Goal: Transaction & Acquisition: Purchase product/service

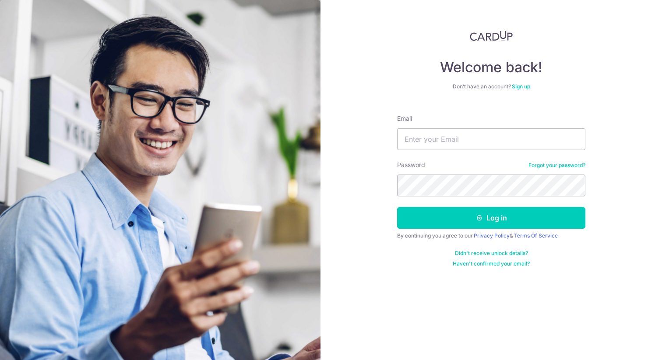
type input "jeuz.aragon@gmail.com"
click at [397, 207] on button "Log in" at bounding box center [491, 218] width 188 height 22
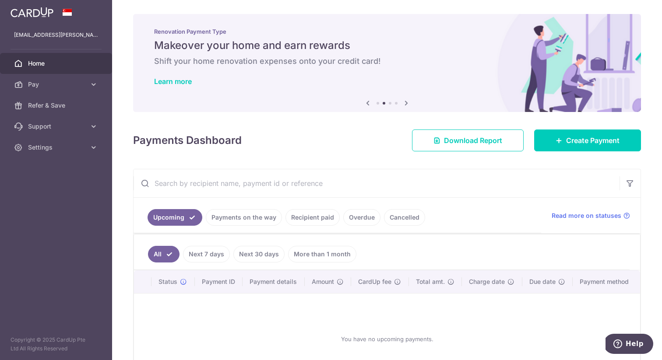
click at [312, 218] on link "Recipient paid" at bounding box center [312, 217] width 54 height 17
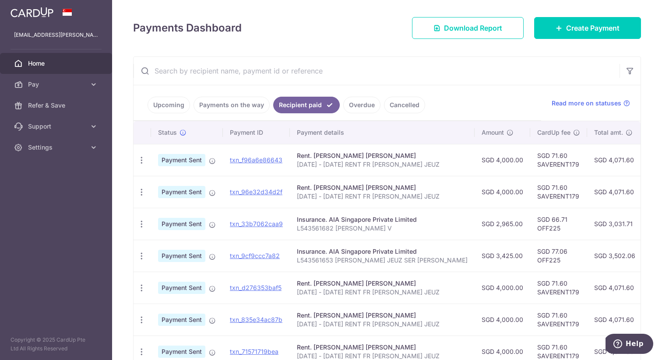
scroll to position [108, 0]
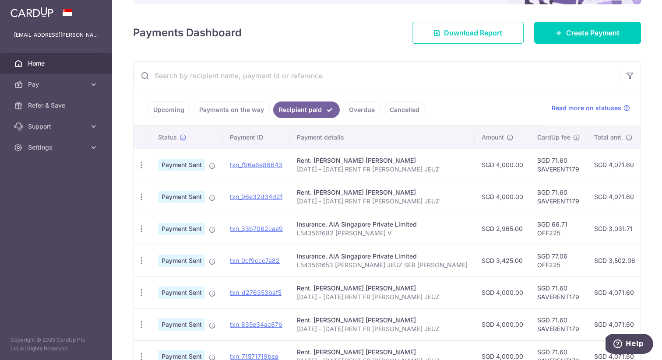
click at [323, 170] on p "AUG - SEP 2025 RENT FR ARAGON JEUZ" at bounding box center [382, 169] width 171 height 9
copy tr "AUG - SEP 2025 RENT FR ARAGON JEUZ"
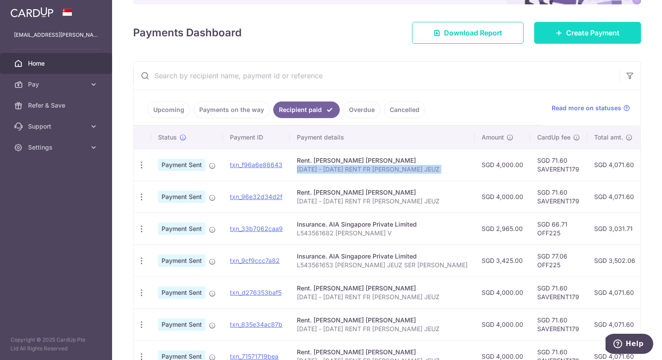
click at [566, 33] on span "Create Payment" at bounding box center [592, 33] width 53 height 11
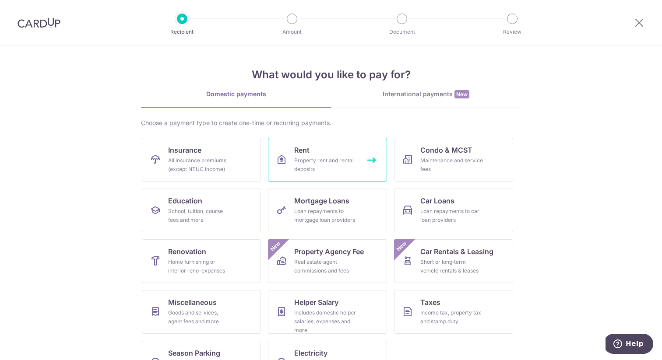
click at [323, 161] on div "Property rent and rental deposits" at bounding box center [325, 165] width 63 height 18
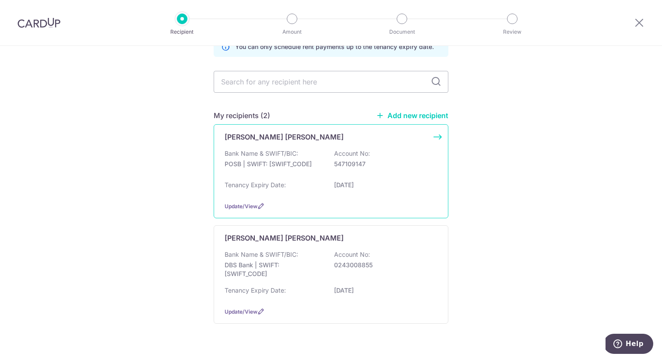
scroll to position [55, 0]
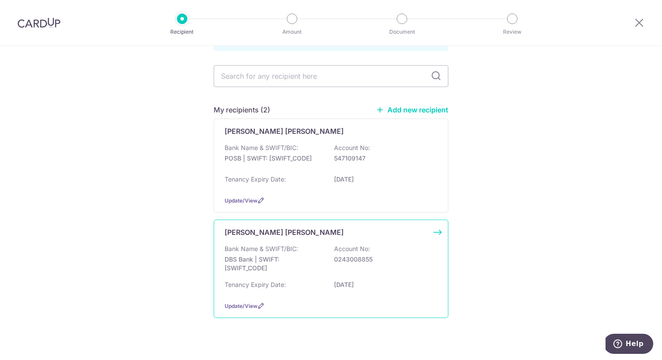
click at [308, 254] on div "Bank Name & SWIFT/BIC: DBS Bank | SWIFT: DBSSSGSGXXX Account No: 0243008855" at bounding box center [330, 261] width 213 height 32
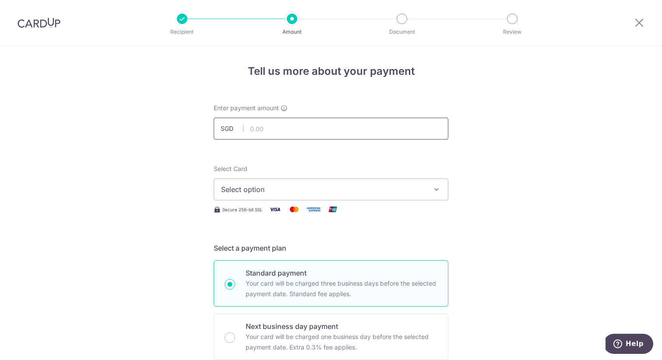
click at [305, 128] on input "text" at bounding box center [331, 129] width 235 height 22
click at [283, 189] on span "Select option" at bounding box center [323, 189] width 204 height 11
type input "4,000.00"
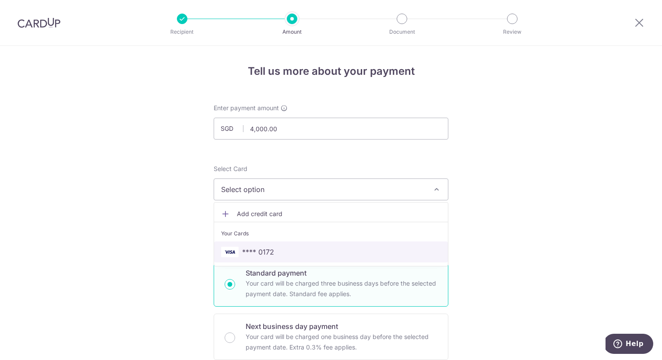
click at [284, 246] on link "**** 0172" at bounding box center [331, 252] width 234 height 21
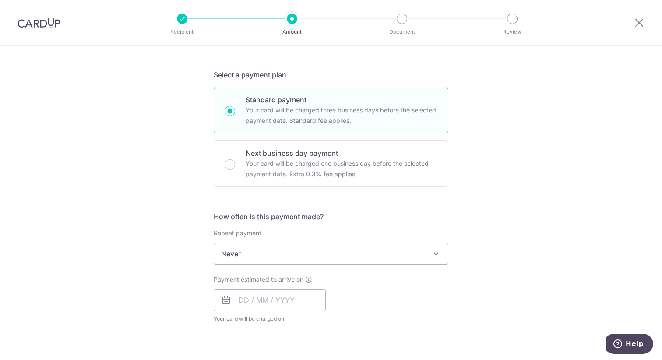
scroll to position [179, 0]
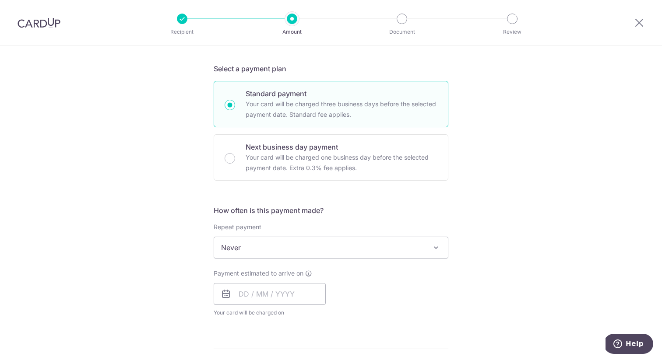
click at [284, 246] on span "Never" at bounding box center [331, 247] width 234 height 21
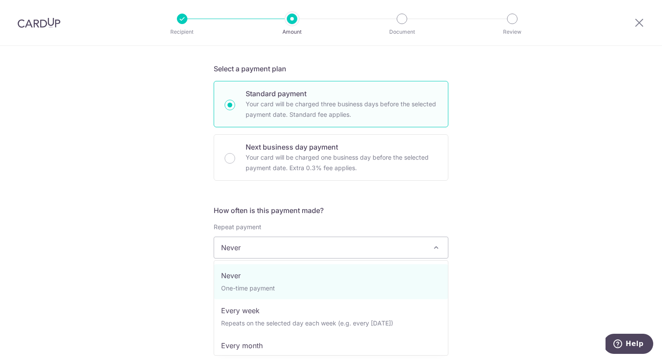
click at [167, 249] on div "Tell us more about your payment Enter payment amount SGD 4,000.00 4000.00 Selec…" at bounding box center [331, 262] width 662 height 791
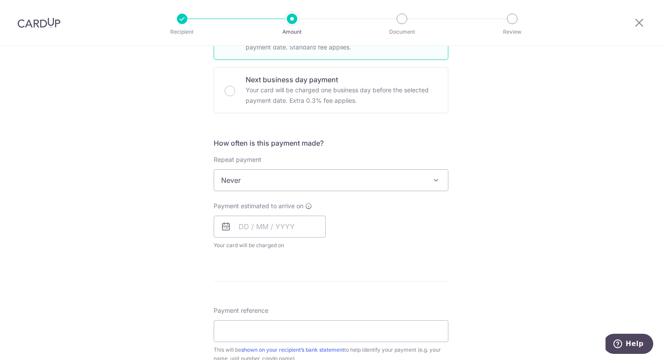
scroll to position [284, 0]
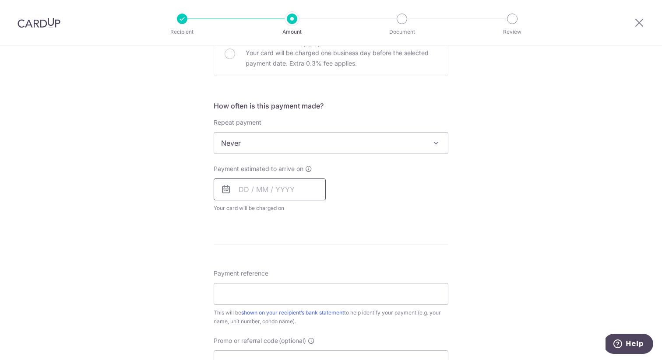
click at [260, 183] on input "text" at bounding box center [270, 190] width 112 height 22
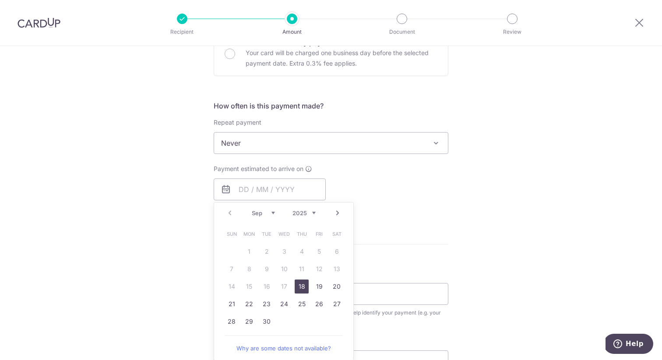
click at [267, 142] on span "Never" at bounding box center [331, 143] width 234 height 21
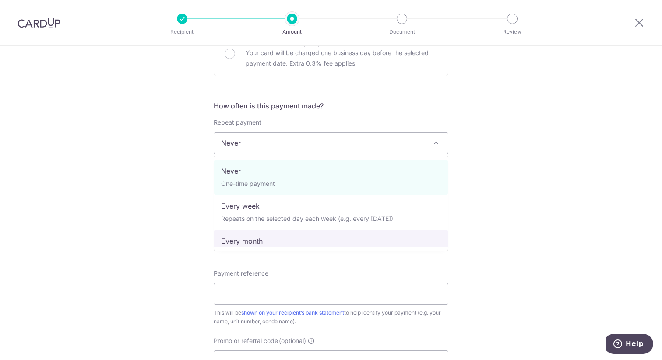
select select "3"
type input "25/12/2026"
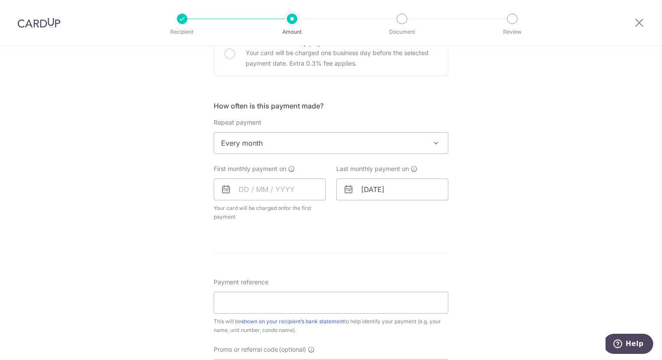
click at [275, 140] on span "Every month" at bounding box center [331, 143] width 234 height 21
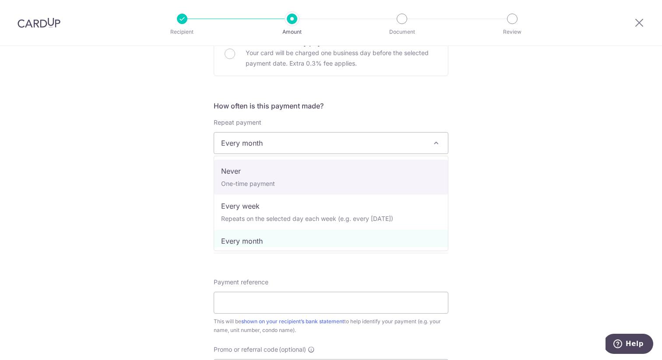
select select "1"
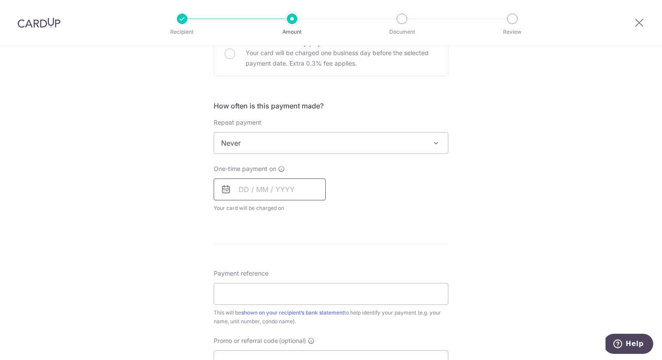
click at [268, 190] on input "text" at bounding box center [270, 190] width 112 height 22
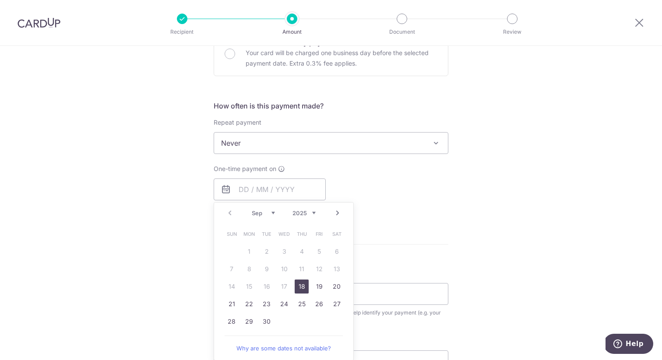
click at [298, 287] on link "18" at bounding box center [301, 287] width 14 height 14
type input "18/09/2025"
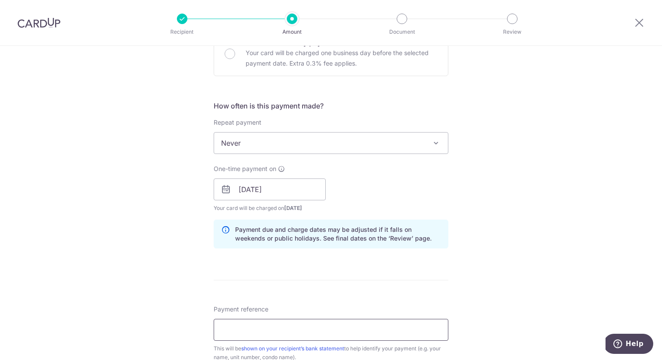
click at [266, 330] on input "Payment reference" at bounding box center [331, 330] width 235 height 22
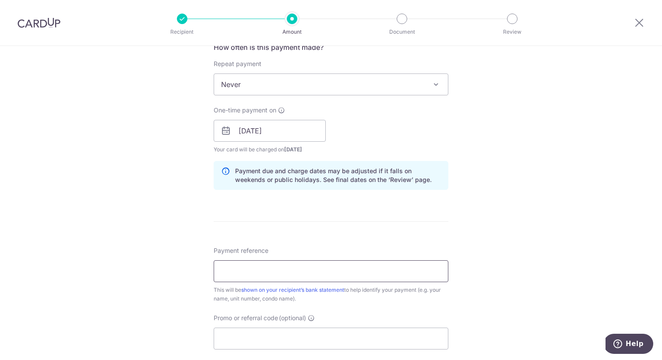
scroll to position [348, 0]
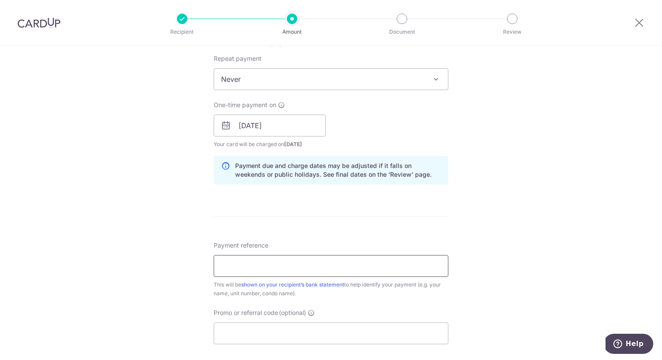
paste input "AUG - SEP 2025 RENT FR ARAGON JEUZ"
click at [231, 266] on input "AUG - SEP 2025 RENT FR ARAGON JEUZ" at bounding box center [331, 266] width 235 height 22
type input "SEP - OCT 2025 RENT FR ARAGON JEUZ"
click at [196, 266] on div "Tell us more about your payment Enter payment amount SGD 4,000.00 4000.00 Selec…" at bounding box center [331, 111] width 662 height 827
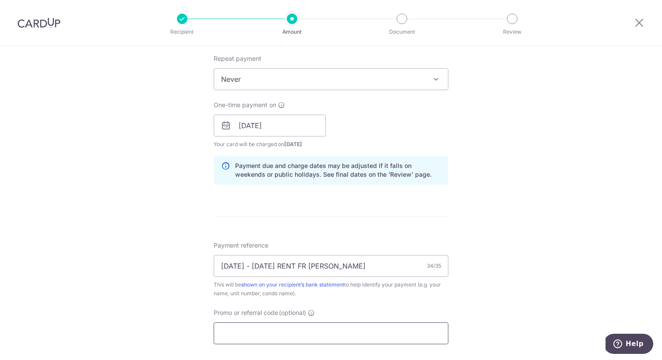
click at [244, 326] on input "Promo or referral code (optional)" at bounding box center [331, 333] width 235 height 22
paste input "SAVERENT179"
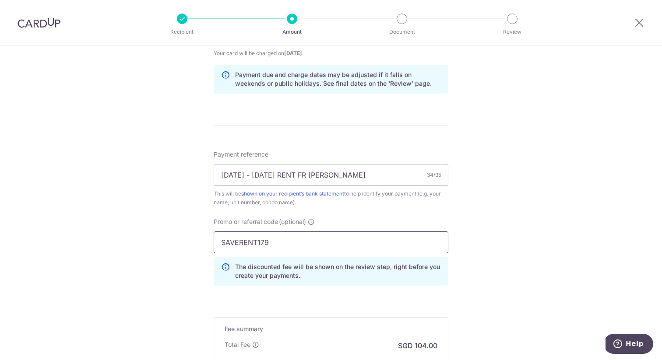
scroll to position [553, 0]
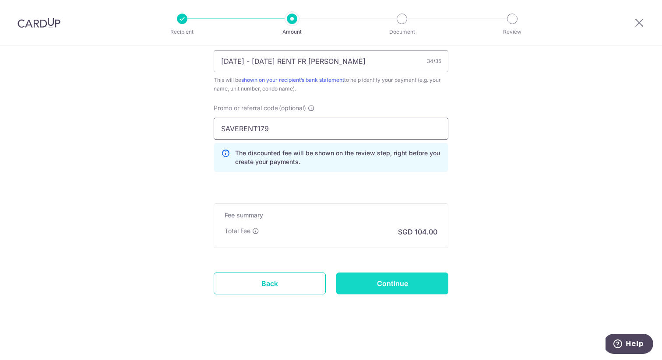
type input "SAVERENT179"
click at [374, 282] on input "Continue" at bounding box center [392, 284] width 112 height 22
type input "Create Schedule"
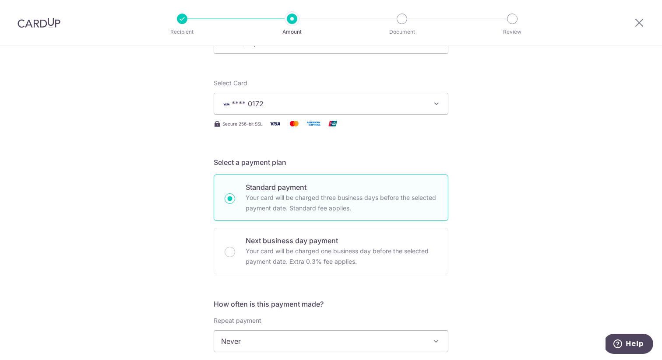
scroll to position [296, 0]
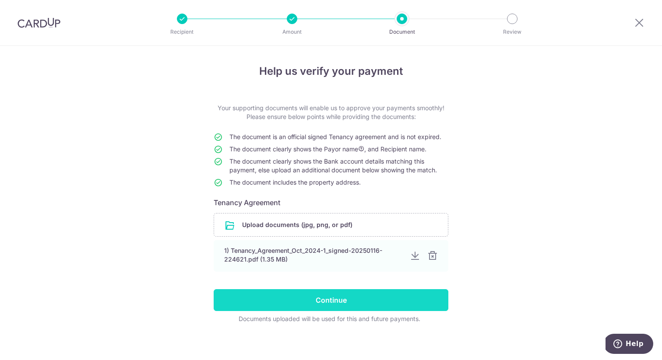
click at [373, 301] on input "Continue" at bounding box center [331, 300] width 235 height 22
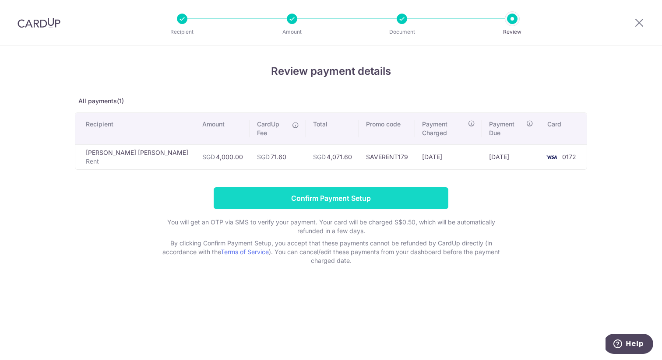
click at [370, 191] on input "Confirm Payment Setup" at bounding box center [331, 198] width 235 height 22
